Goal: Information Seeking & Learning: Find specific fact

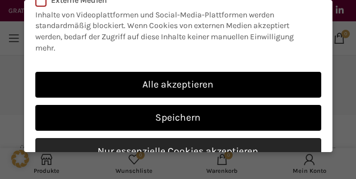
scroll to position [317, 0]
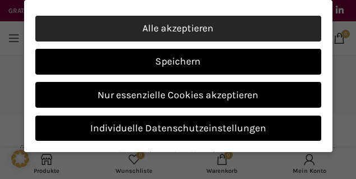
click at [202, 34] on link "Alle akzeptieren" at bounding box center [178, 29] width 286 height 26
checkbox input "true"
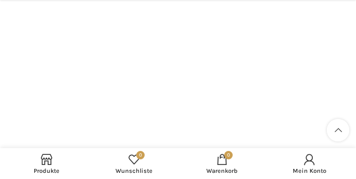
scroll to position [598, 0]
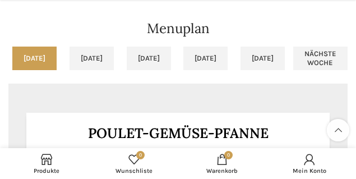
scroll to position [1233, 0]
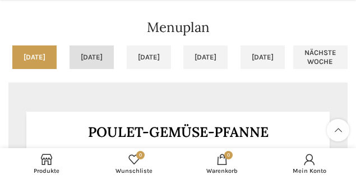
click at [114, 60] on link "[DATE]" at bounding box center [92, 57] width 44 height 24
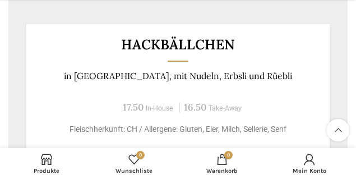
scroll to position [1326, 0]
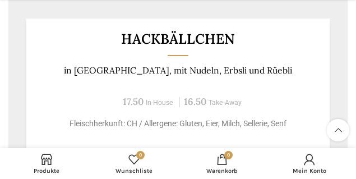
click at [189, 76] on p "in Cremesauce, mit Nudeln, Erbsli und Rüebli" at bounding box center [178, 70] width 276 height 11
